Goal: Information Seeking & Learning: Learn about a topic

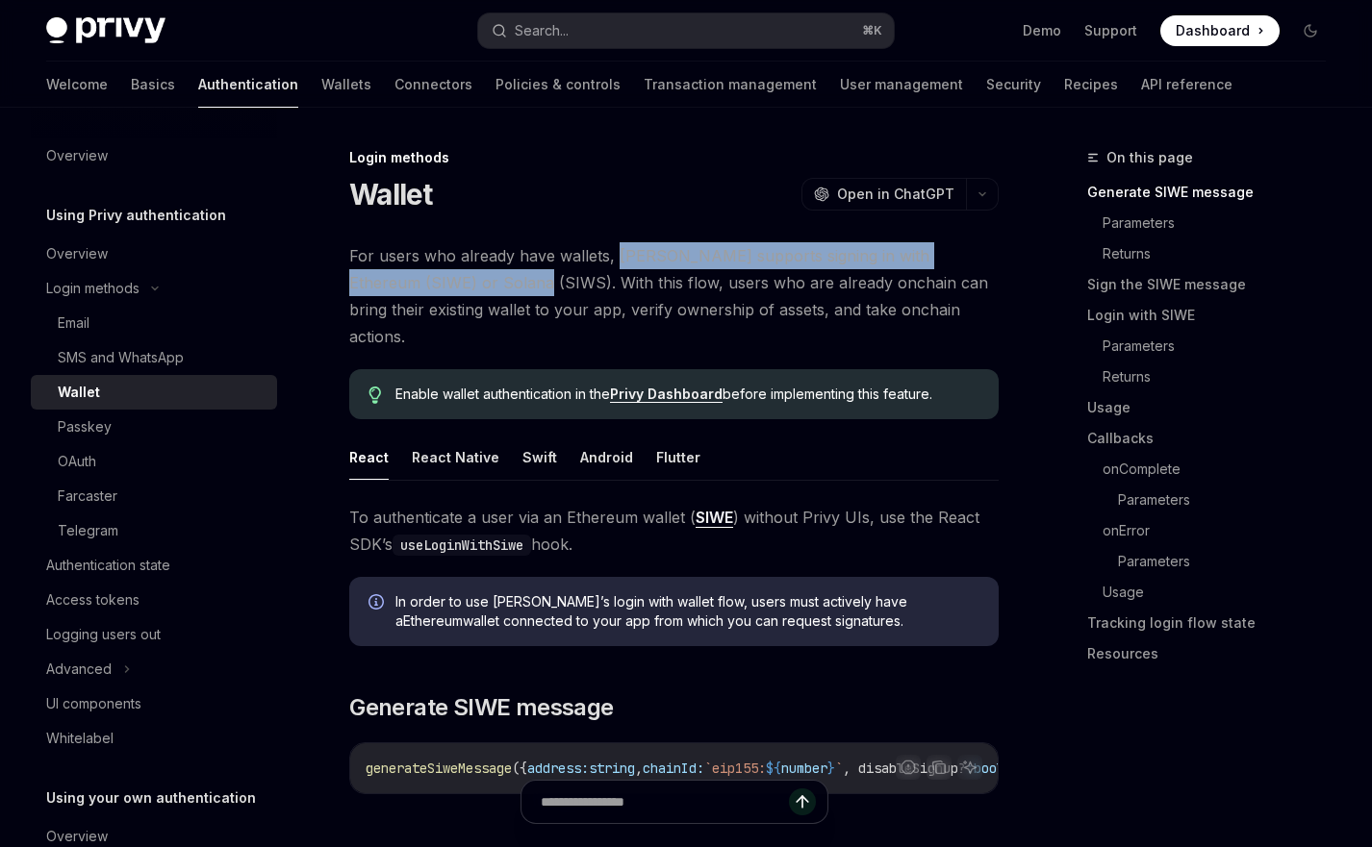
drag, startPoint x: 459, startPoint y: 287, endPoint x: 613, endPoint y: 259, distance: 156.4
click at [613, 259] on span "For users who already have wallets, [PERSON_NAME] supports signing in with Ethe…" at bounding box center [673, 296] width 649 height 108
copy span "Privy supports signing in with Ethereum (SIWE) or Solana (SIWS)."
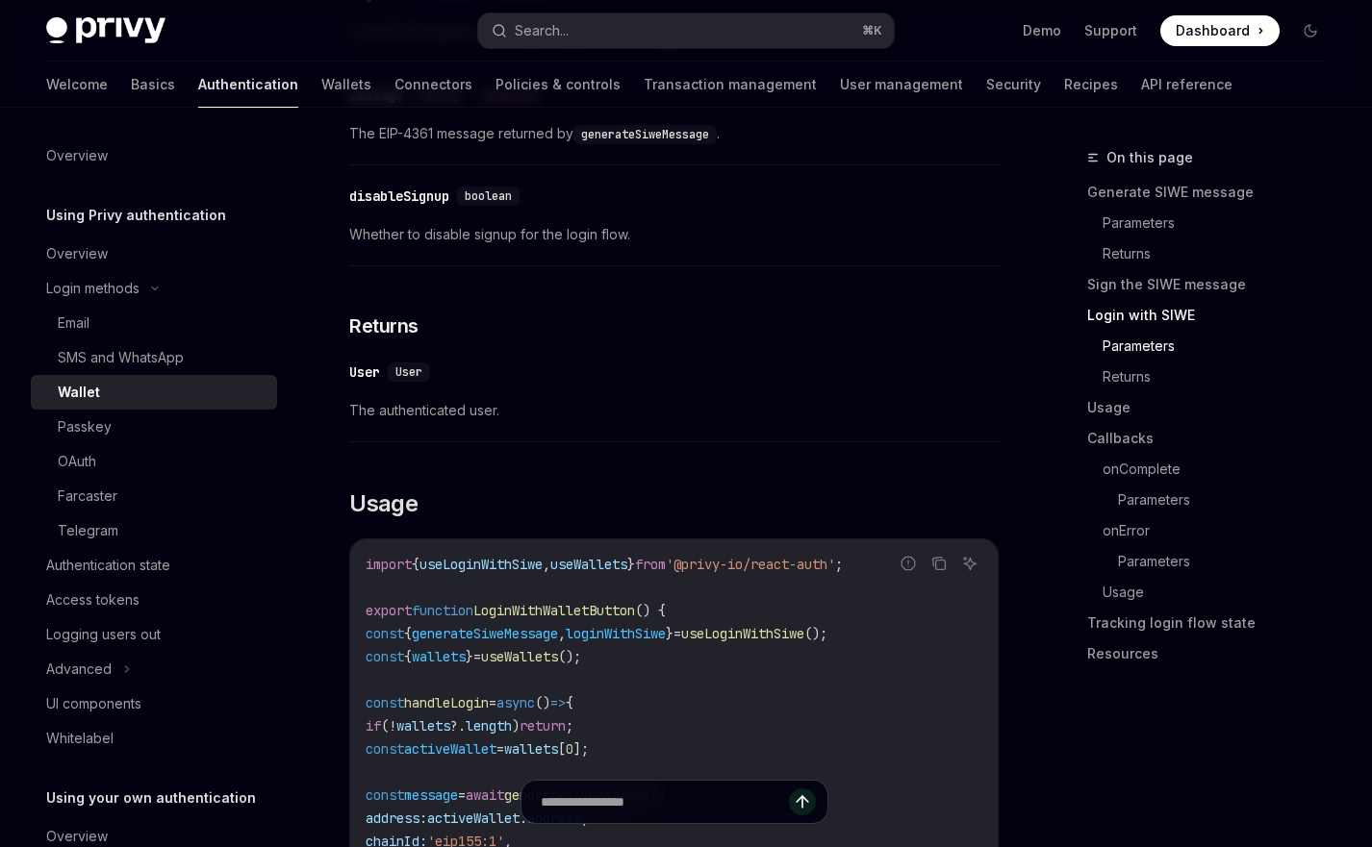
scroll to position [2056, 0]
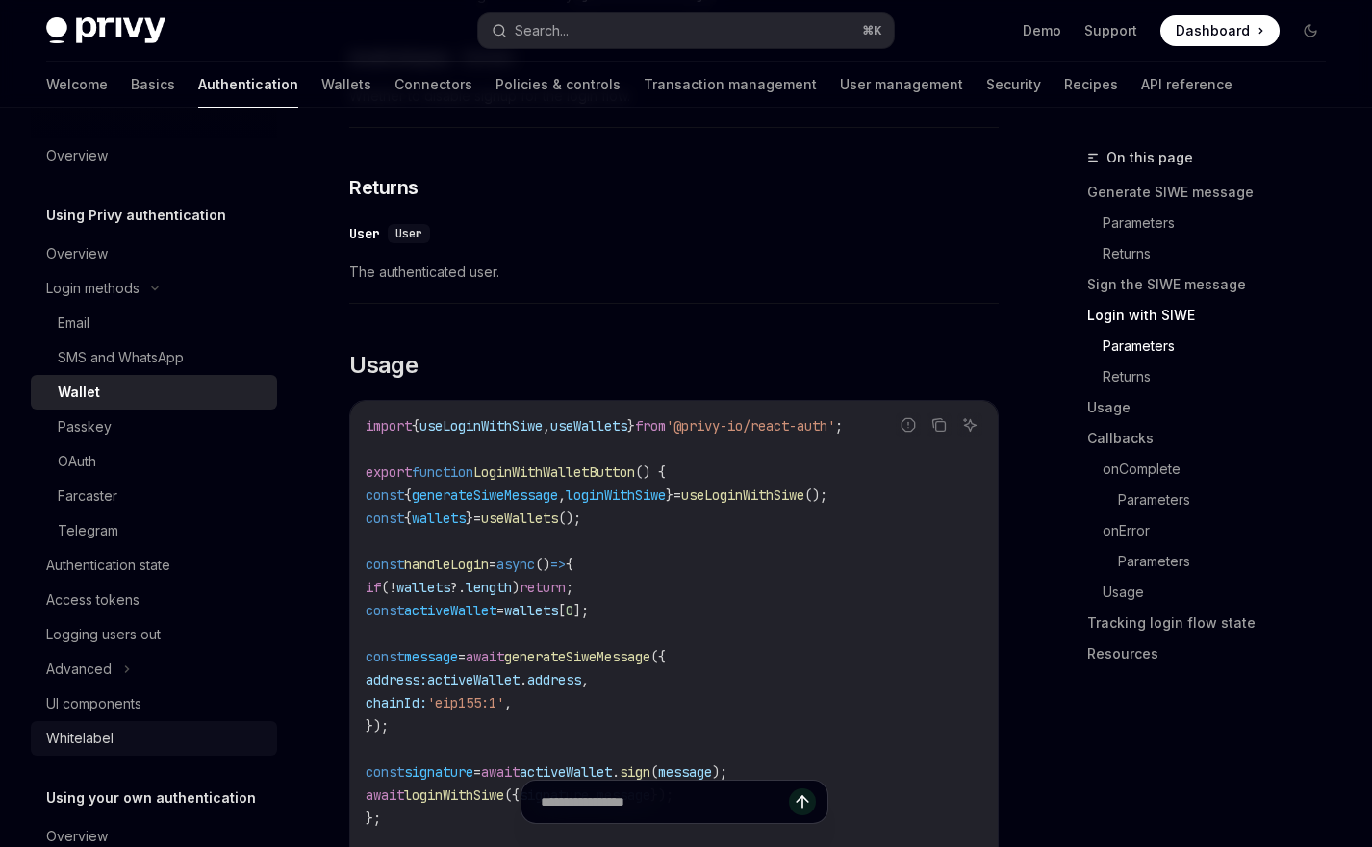
click at [87, 735] on div "Whitelabel" at bounding box center [79, 738] width 67 height 23
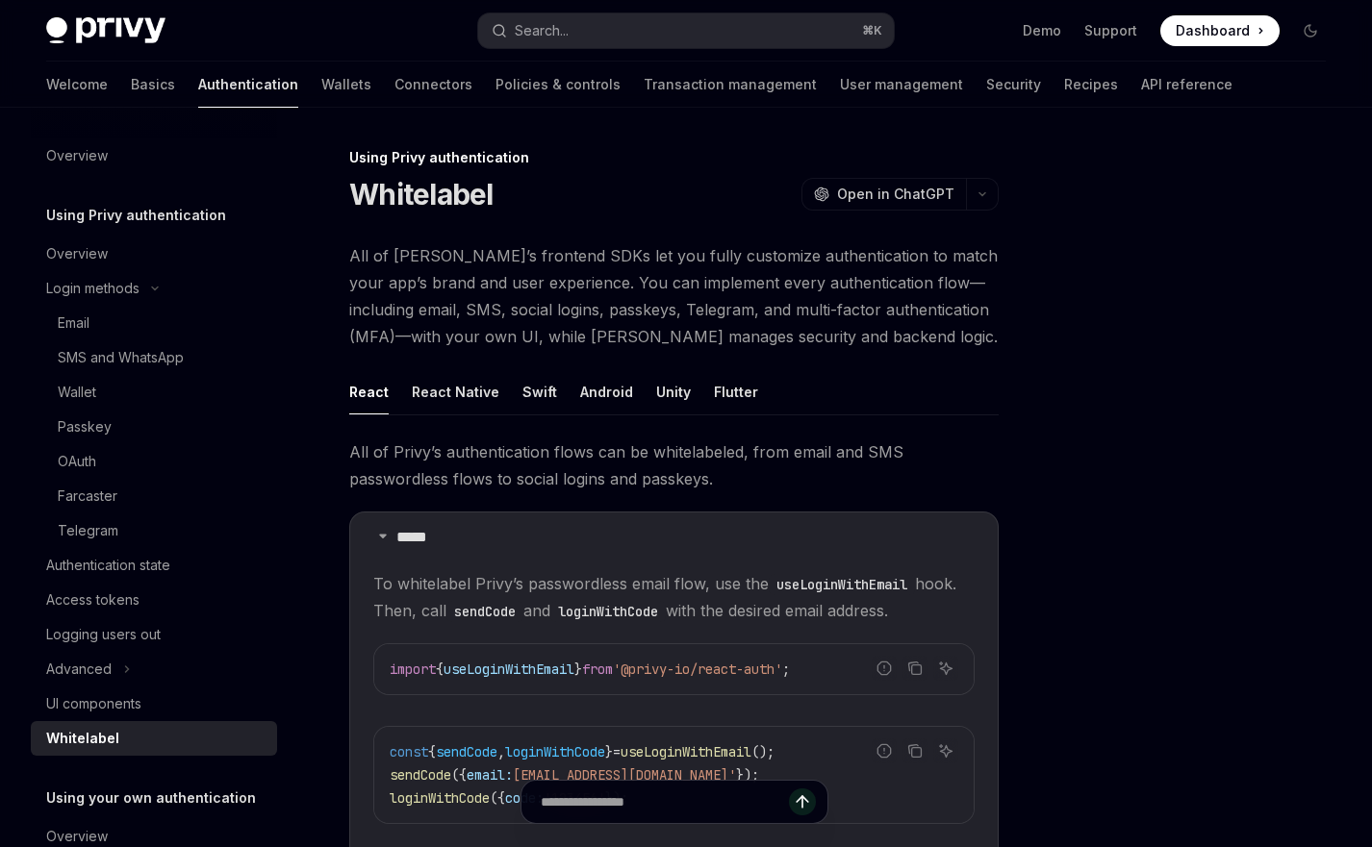
click at [510, 315] on span "All of [PERSON_NAME]’s frontend SDKs let you fully customize authentication to …" at bounding box center [673, 296] width 649 height 108
click at [96, 315] on div "Email" at bounding box center [162, 323] width 208 height 23
type textarea "*"
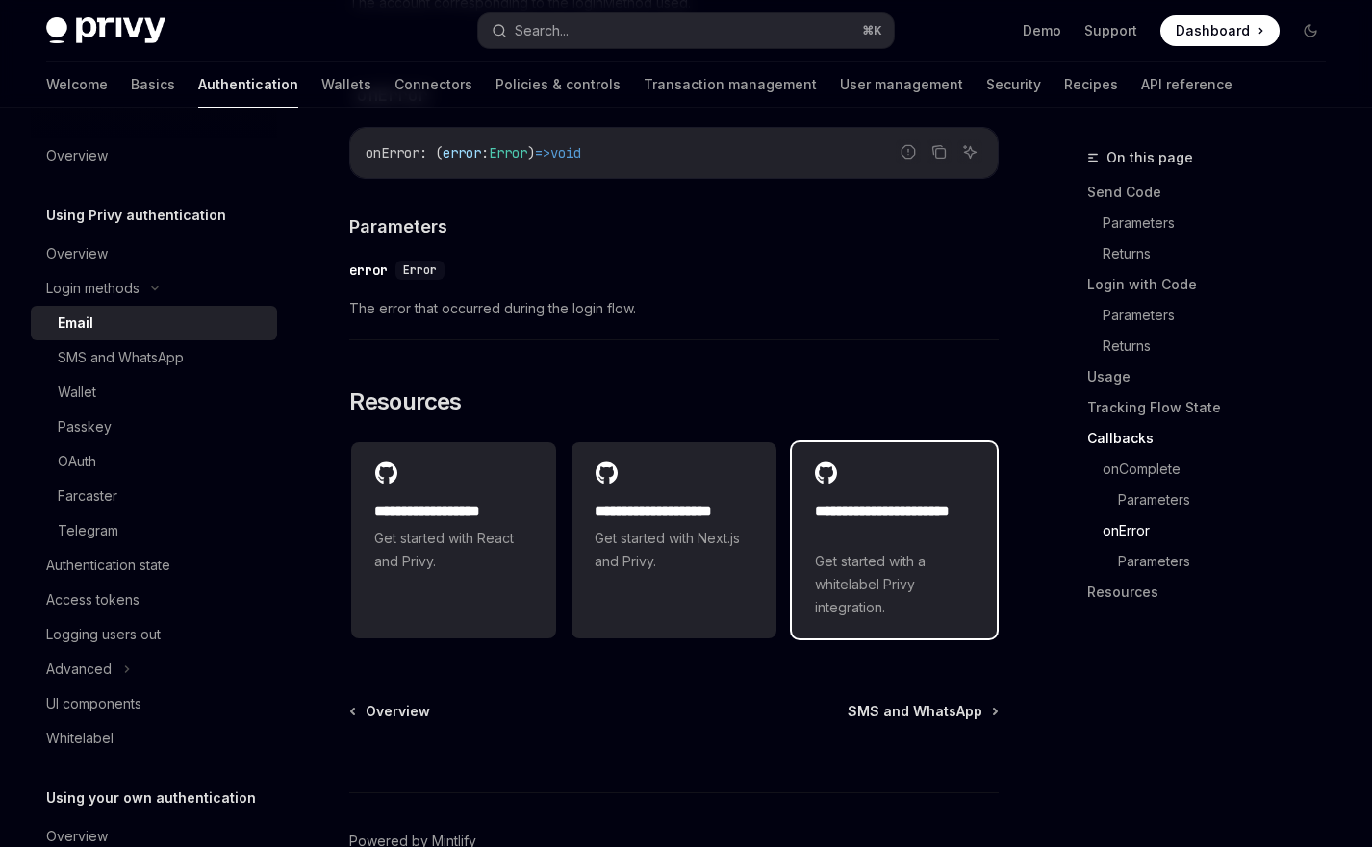
scroll to position [3778, 0]
